Goal: Task Accomplishment & Management: Use online tool/utility

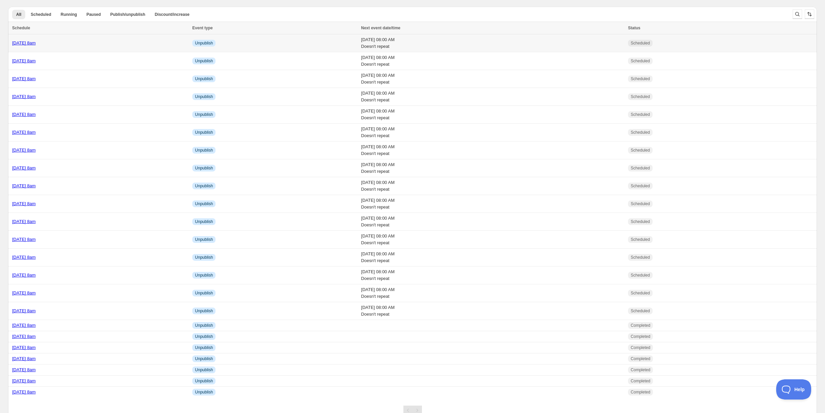
click at [36, 40] on link "[DATE] 8am" at bounding box center [24, 42] width 24 height 5
click at [117, 40] on div "[DATE] 8am" at bounding box center [100, 43] width 176 height 7
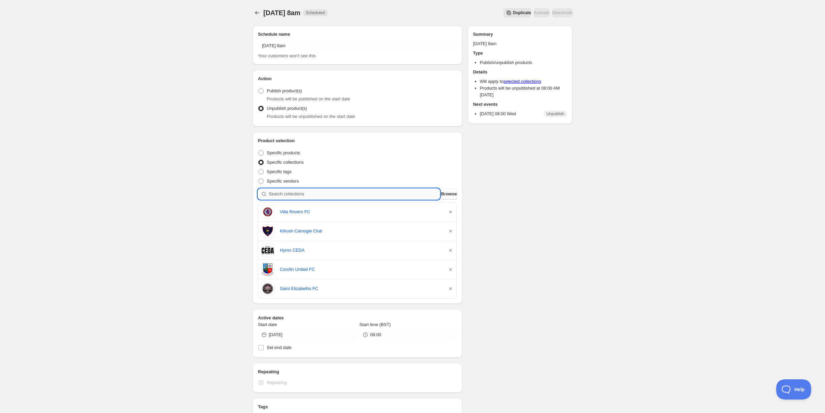
click at [329, 195] on input "search" at bounding box center [354, 193] width 171 height 11
type input "t"
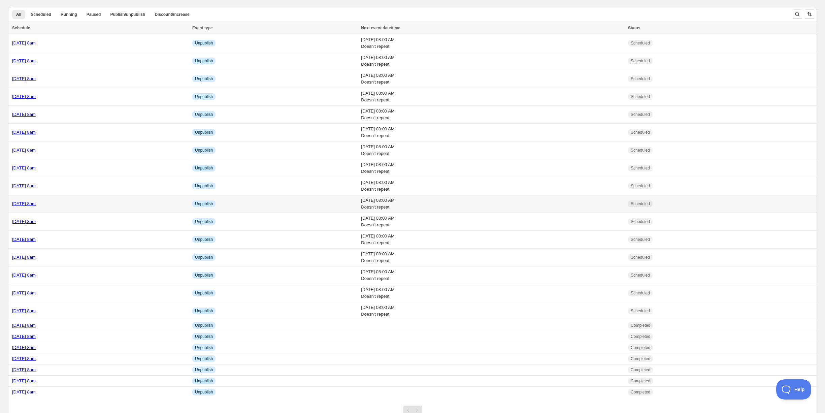
click at [82, 200] on div "[DATE] 8am" at bounding box center [100, 203] width 176 height 7
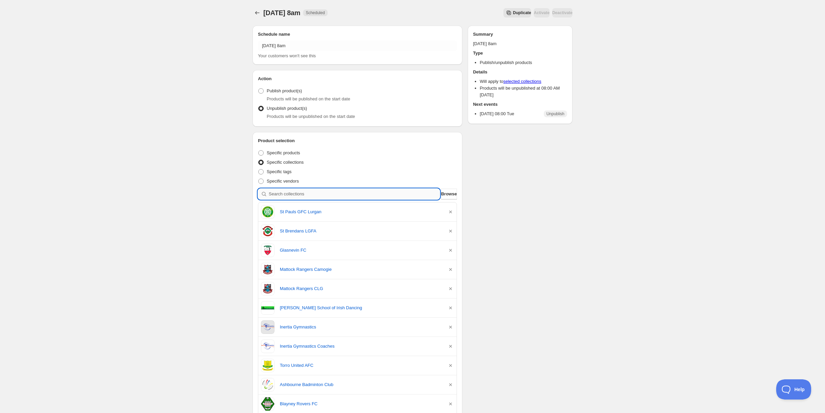
click at [296, 195] on input "search" at bounding box center [354, 193] width 171 height 11
type input "r"
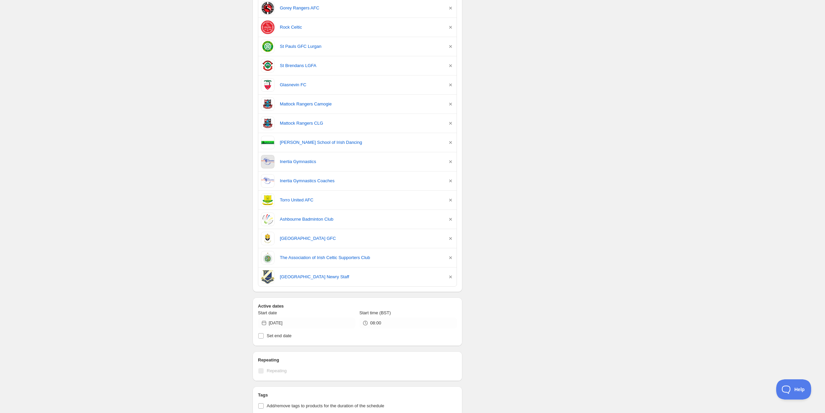
scroll to position [223, 0]
